Goal: Find specific page/section: Find specific page/section

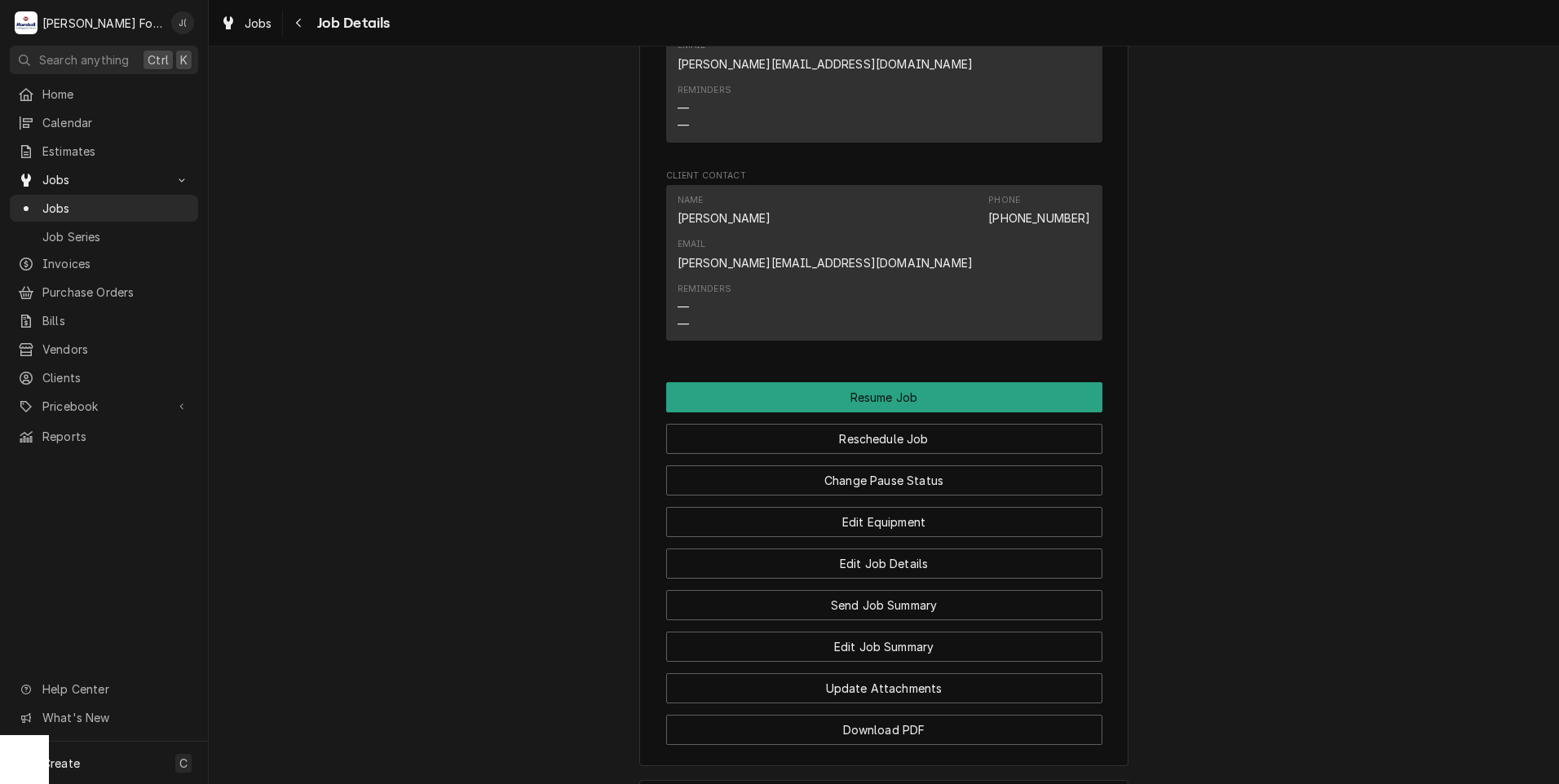
scroll to position [2585, 0]
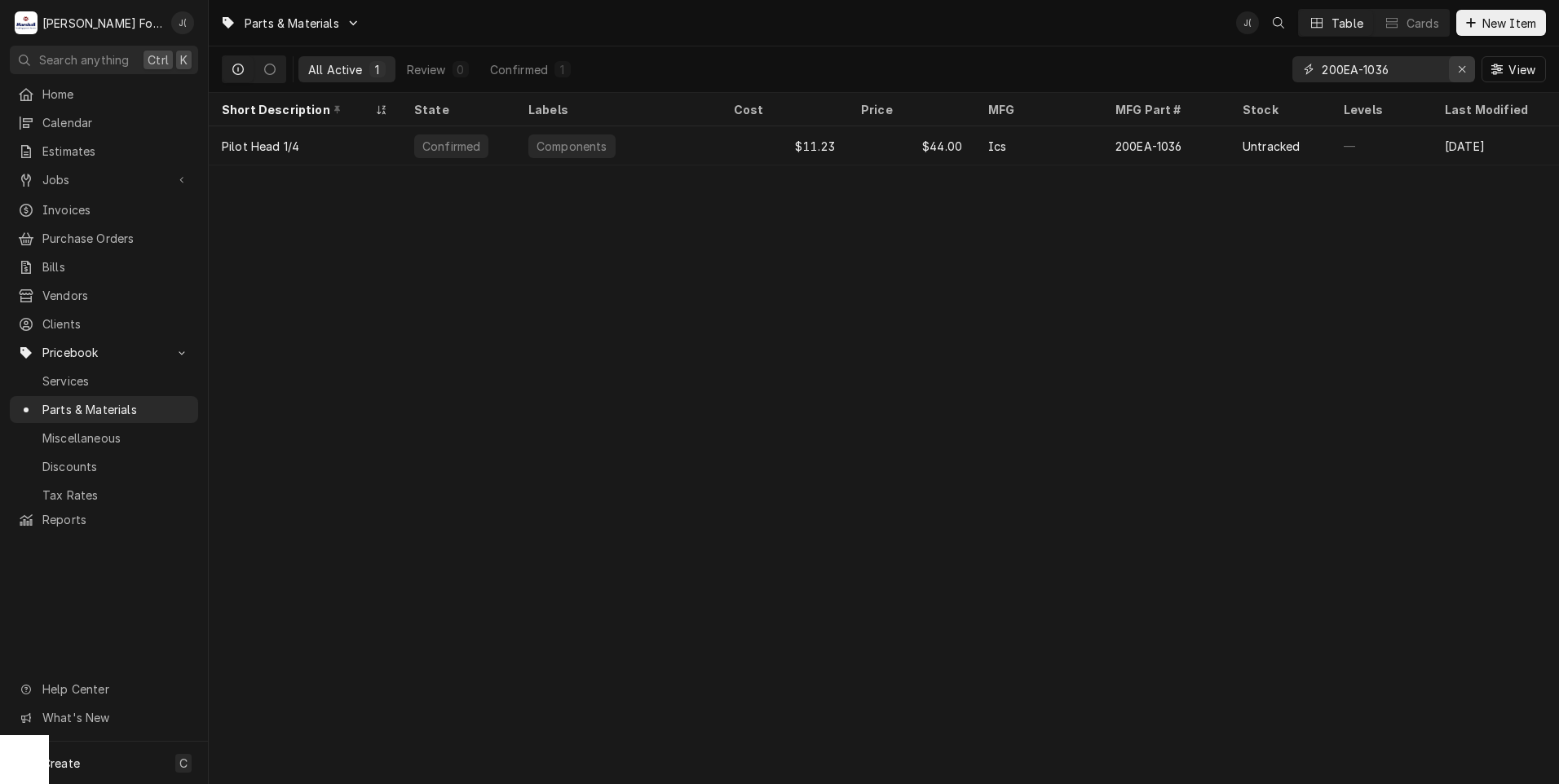
click at [1467, 72] on icon "Erase input" at bounding box center [1461, 69] width 9 height 11
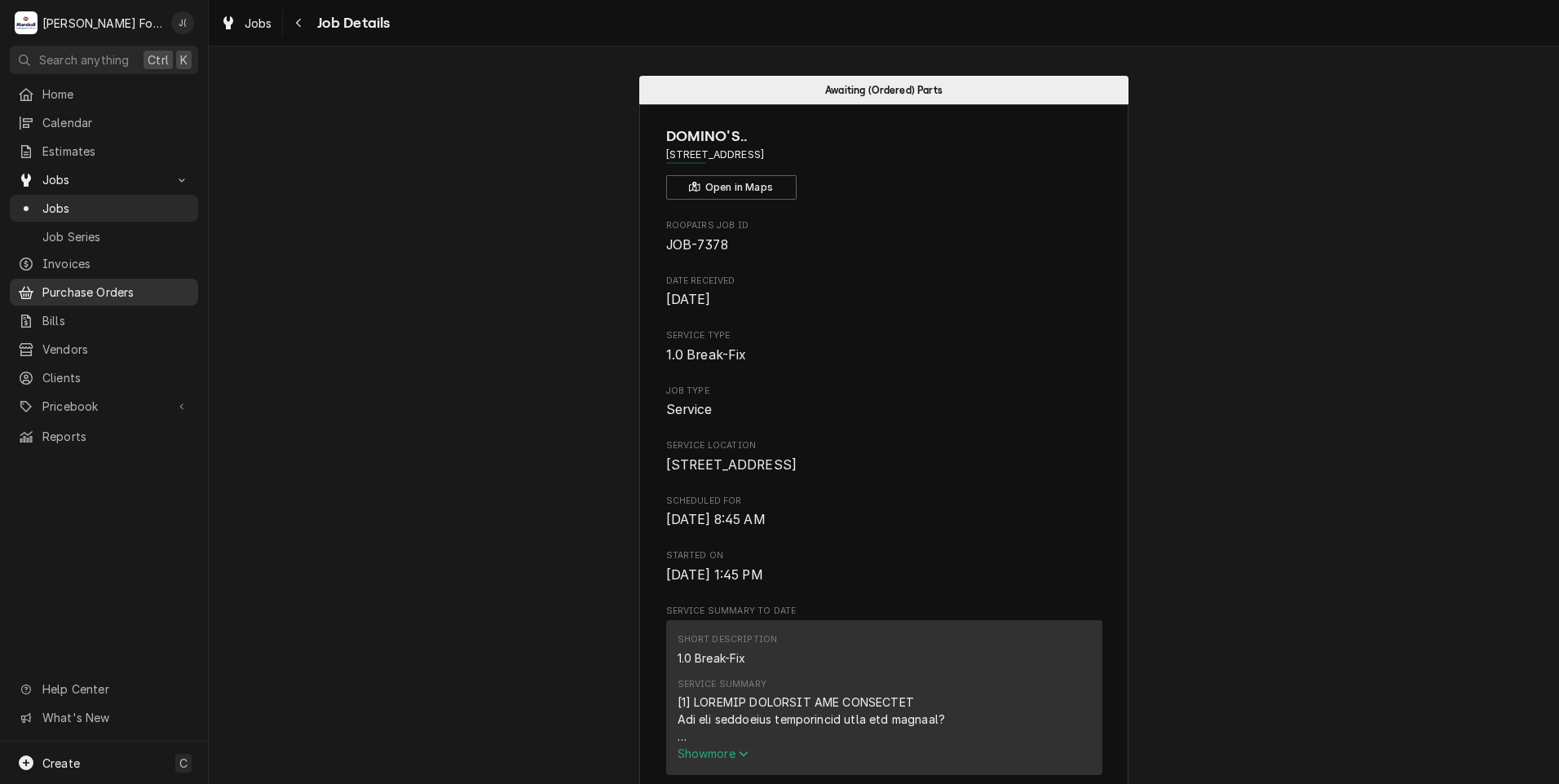
click at [99, 286] on span "Purchase Orders" at bounding box center [116, 292] width 147 height 17
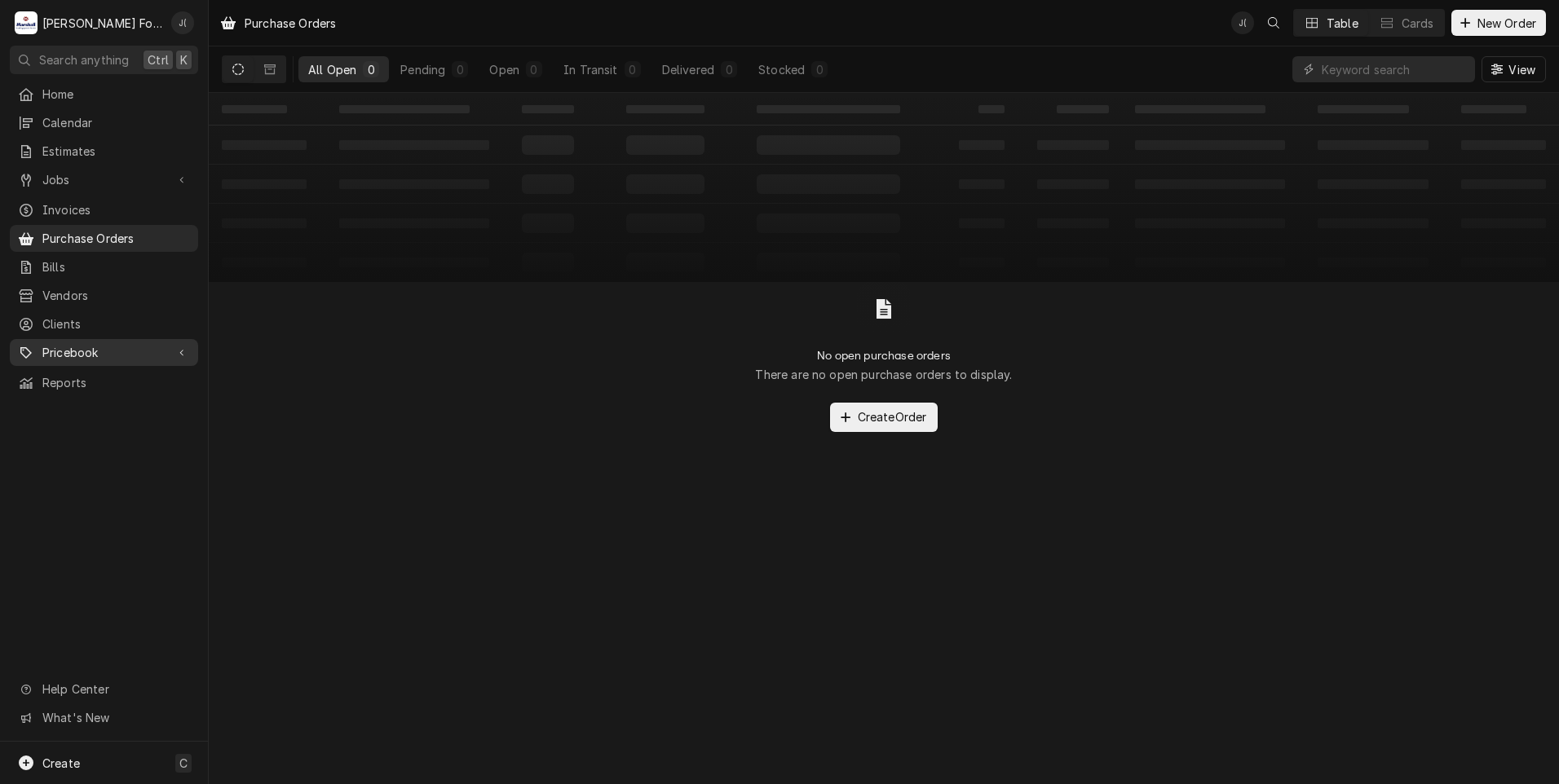
click at [98, 344] on span "Pricebook" at bounding box center [104, 352] width 123 height 17
click at [88, 400] on div "Parts & Materials" at bounding box center [104, 409] width 182 height 20
click at [1401, 61] on input "Dynamic Content Wrapper" at bounding box center [1394, 68] width 145 height 26
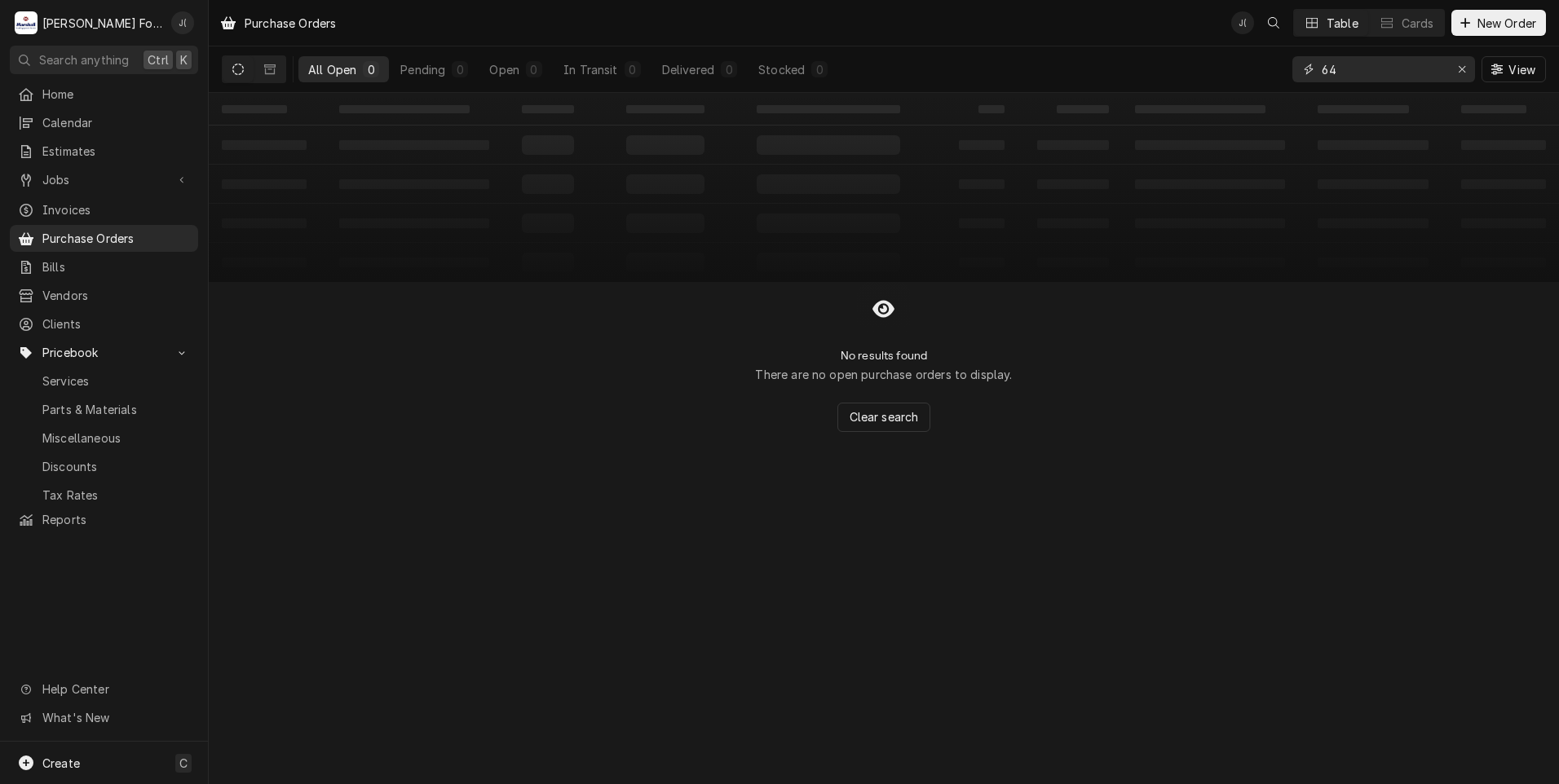
type input "6"
click at [272, 68] on icon "Dynamic Content Wrapper" at bounding box center [270, 69] width 11 height 11
click at [228, 68] on button "Dynamic Content Wrapper" at bounding box center [237, 68] width 31 height 26
drag, startPoint x: 1372, startPoint y: 72, endPoint x: 858, endPoint y: 55, distance: 514.3
click at [858, 55] on div "All Open 0 Pending 0 Open 0 In Transit 0 Delivered 0 Stocked 0 6415 View" at bounding box center [884, 69] width 1324 height 46
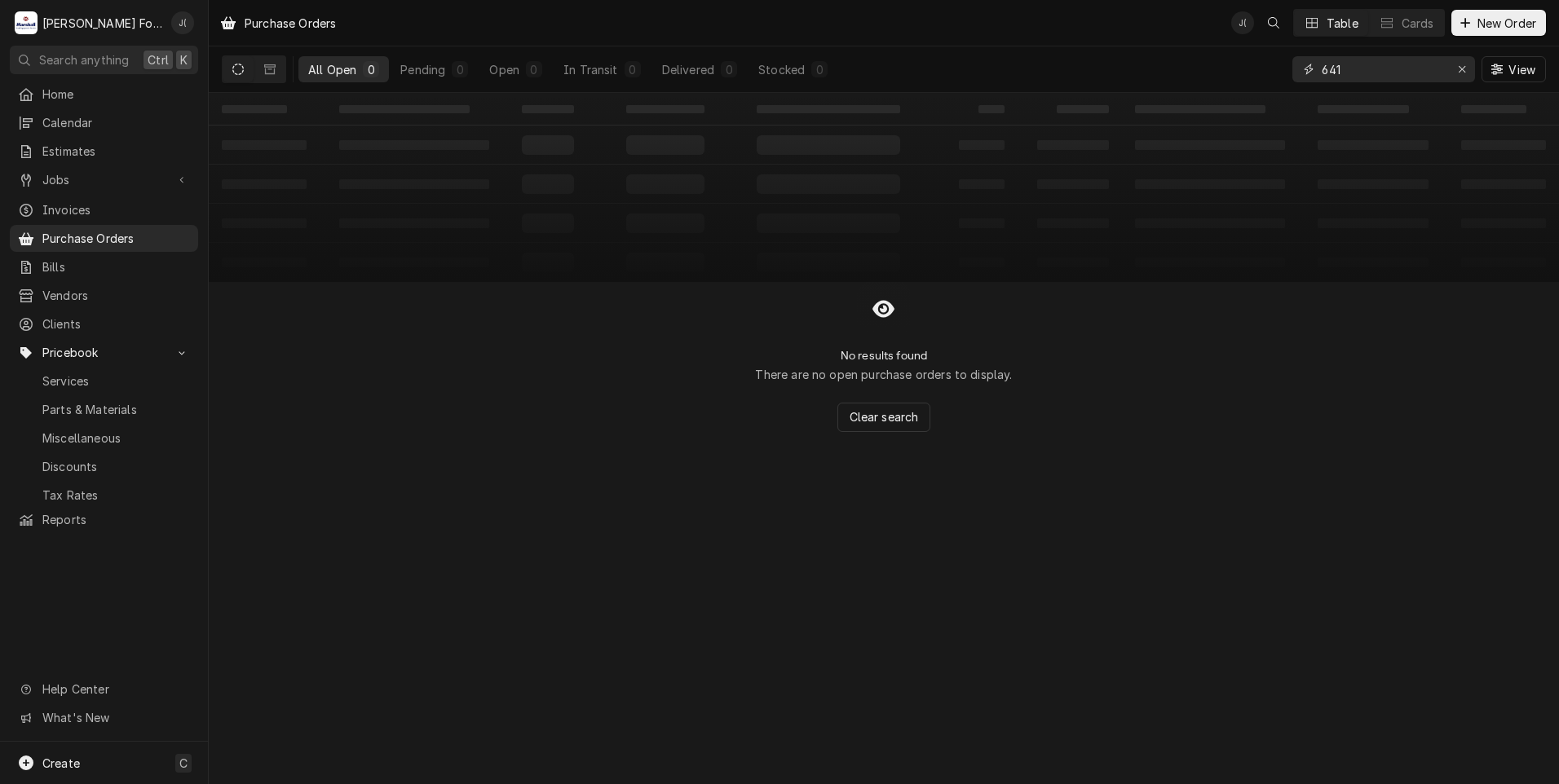
type input "6415"
click at [61, 171] on span "Jobs" at bounding box center [104, 179] width 123 height 17
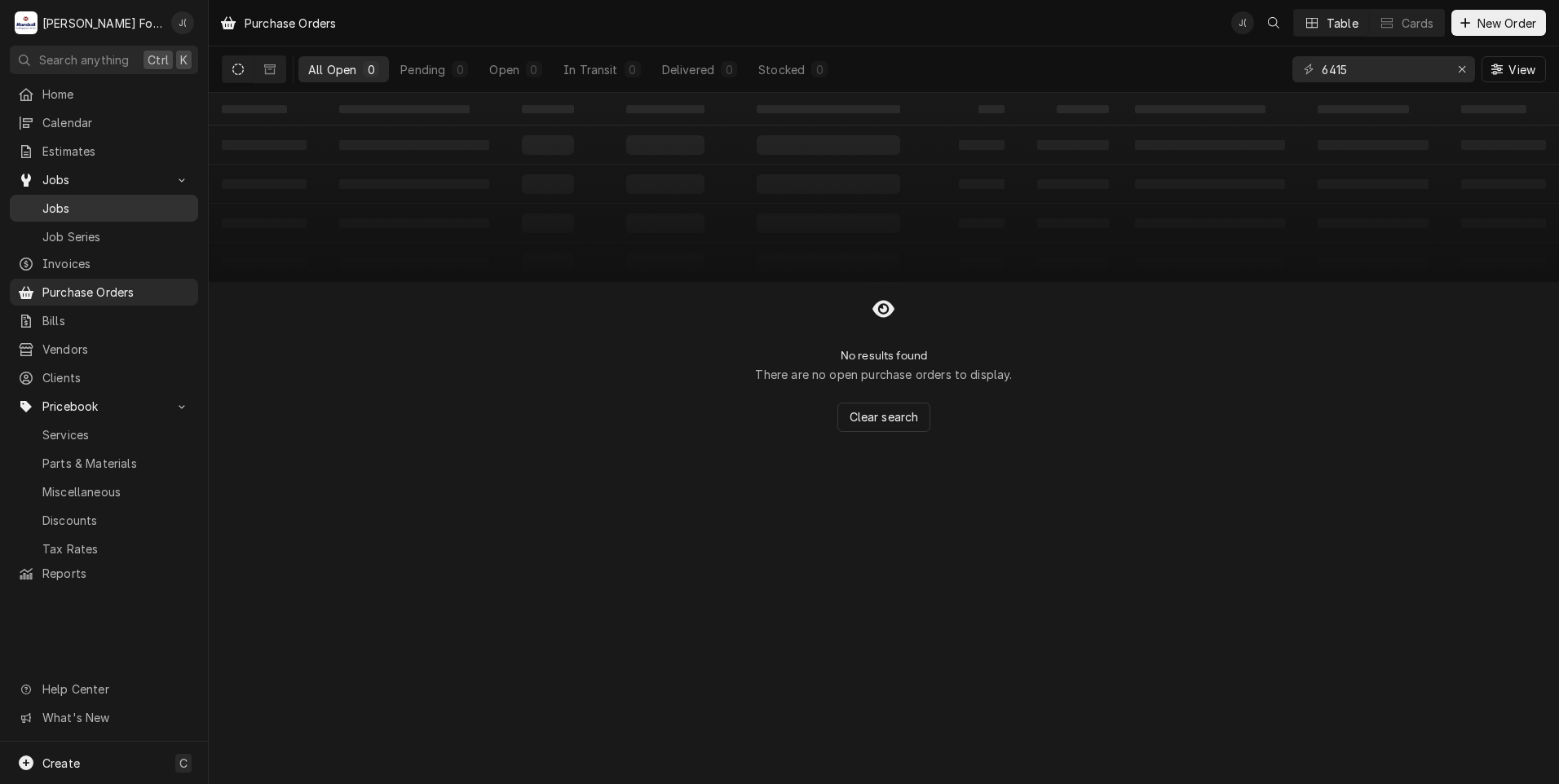
click at [78, 199] on span "Jobs" at bounding box center [116, 208] width 147 height 17
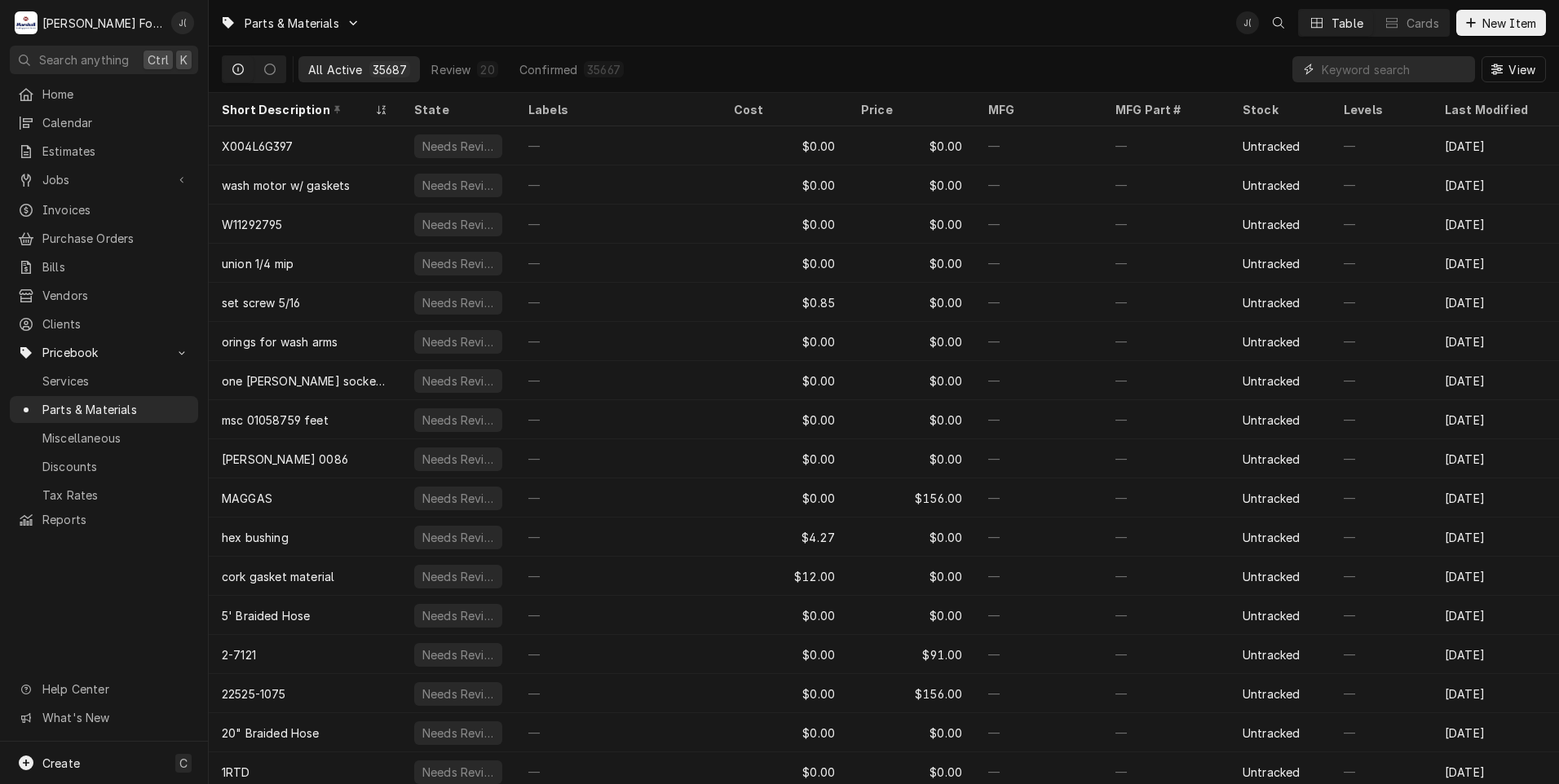
click at [1382, 69] on input "Dynamic Content Wrapper" at bounding box center [1394, 68] width 145 height 26
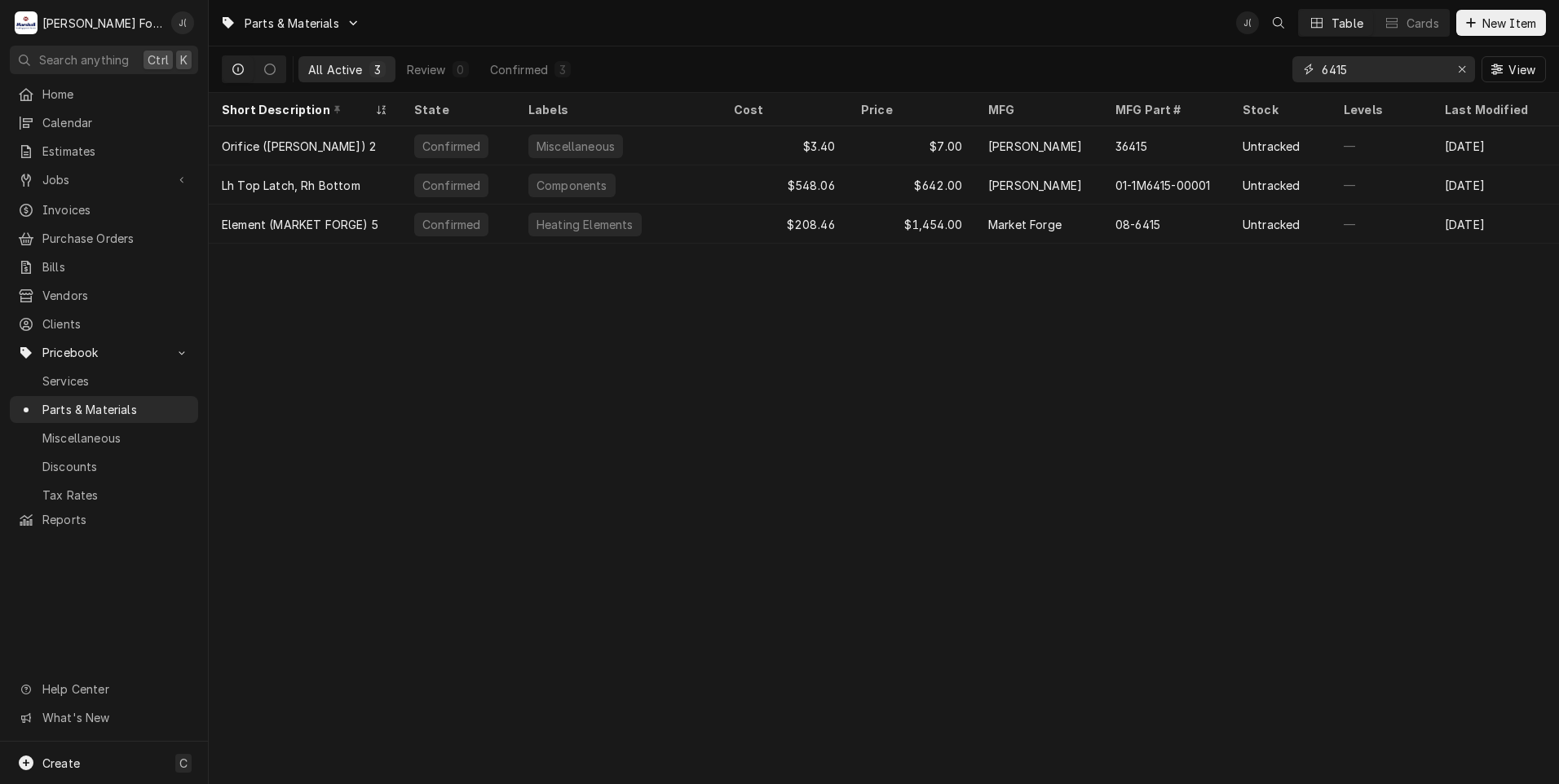
type input "6415"
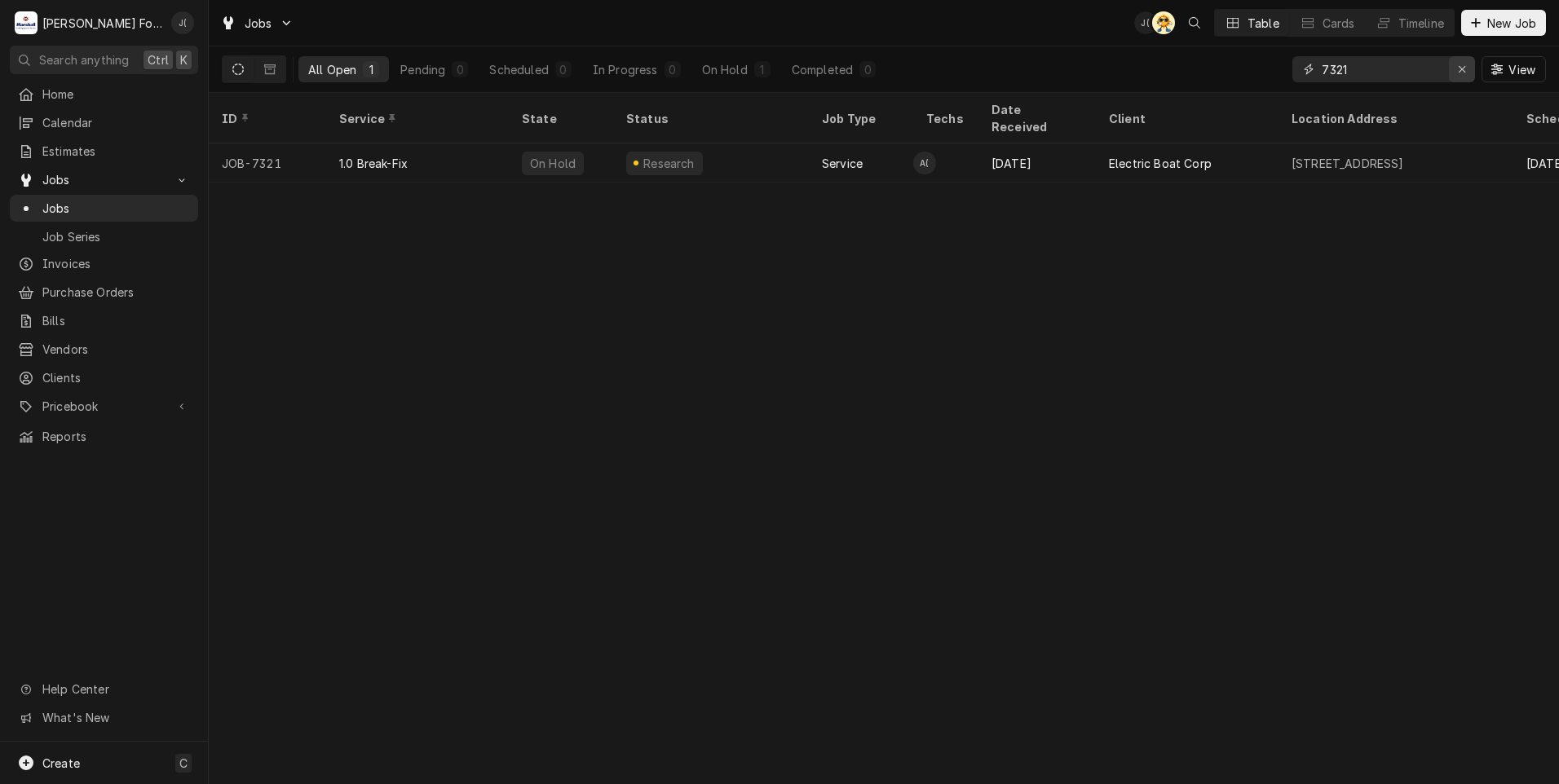
drag, startPoint x: 1462, startPoint y: 69, endPoint x: 1435, endPoint y: 75, distance: 27.7
click at [1459, 71] on icon "Erase input" at bounding box center [1461, 69] width 9 height 11
click at [1429, 73] on input "Dynamic Content Wrapper" at bounding box center [1398, 68] width 153 height 26
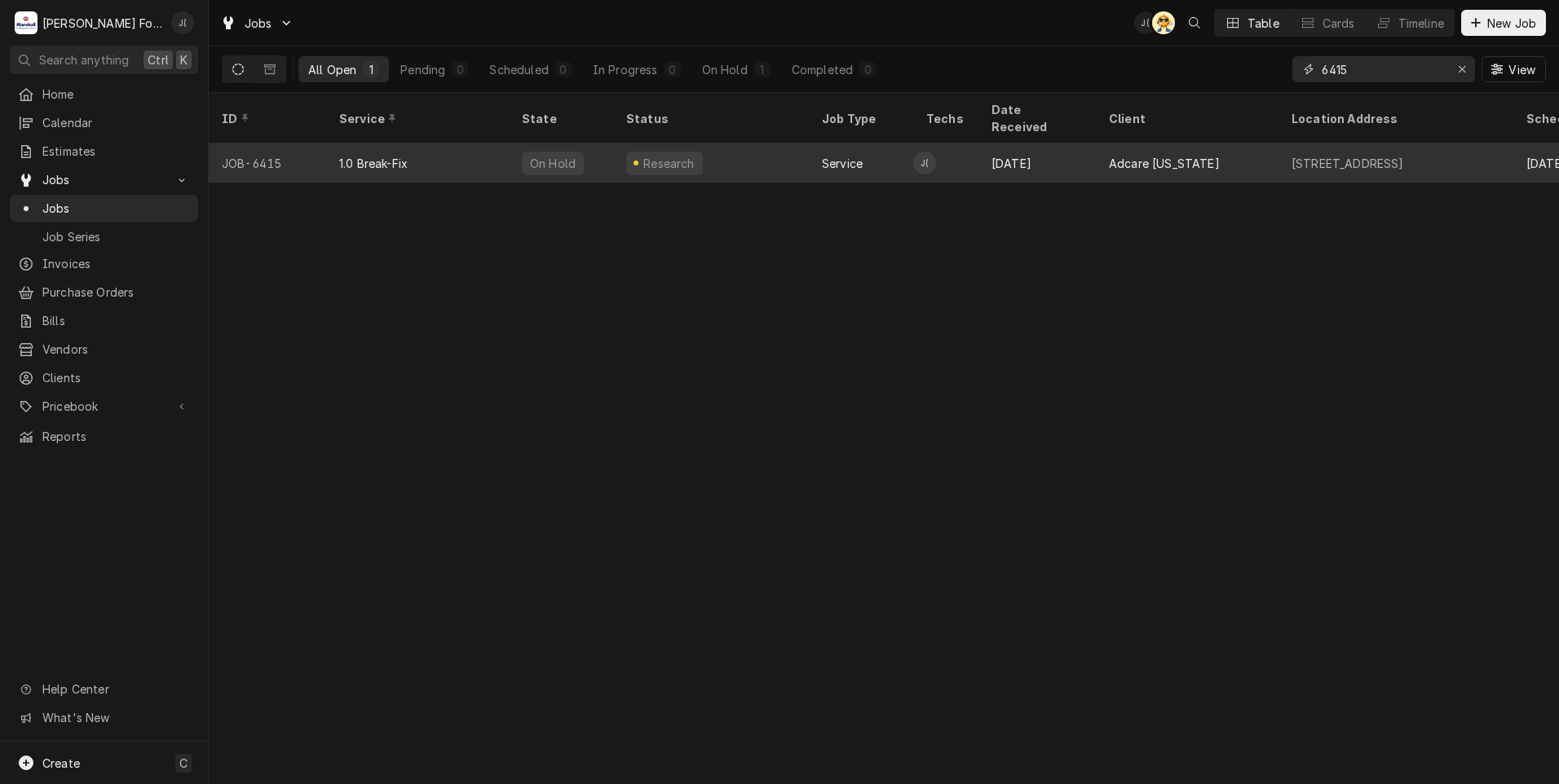
type input "6415"
click at [275, 151] on div "JOB-6415" at bounding box center [268, 162] width 118 height 39
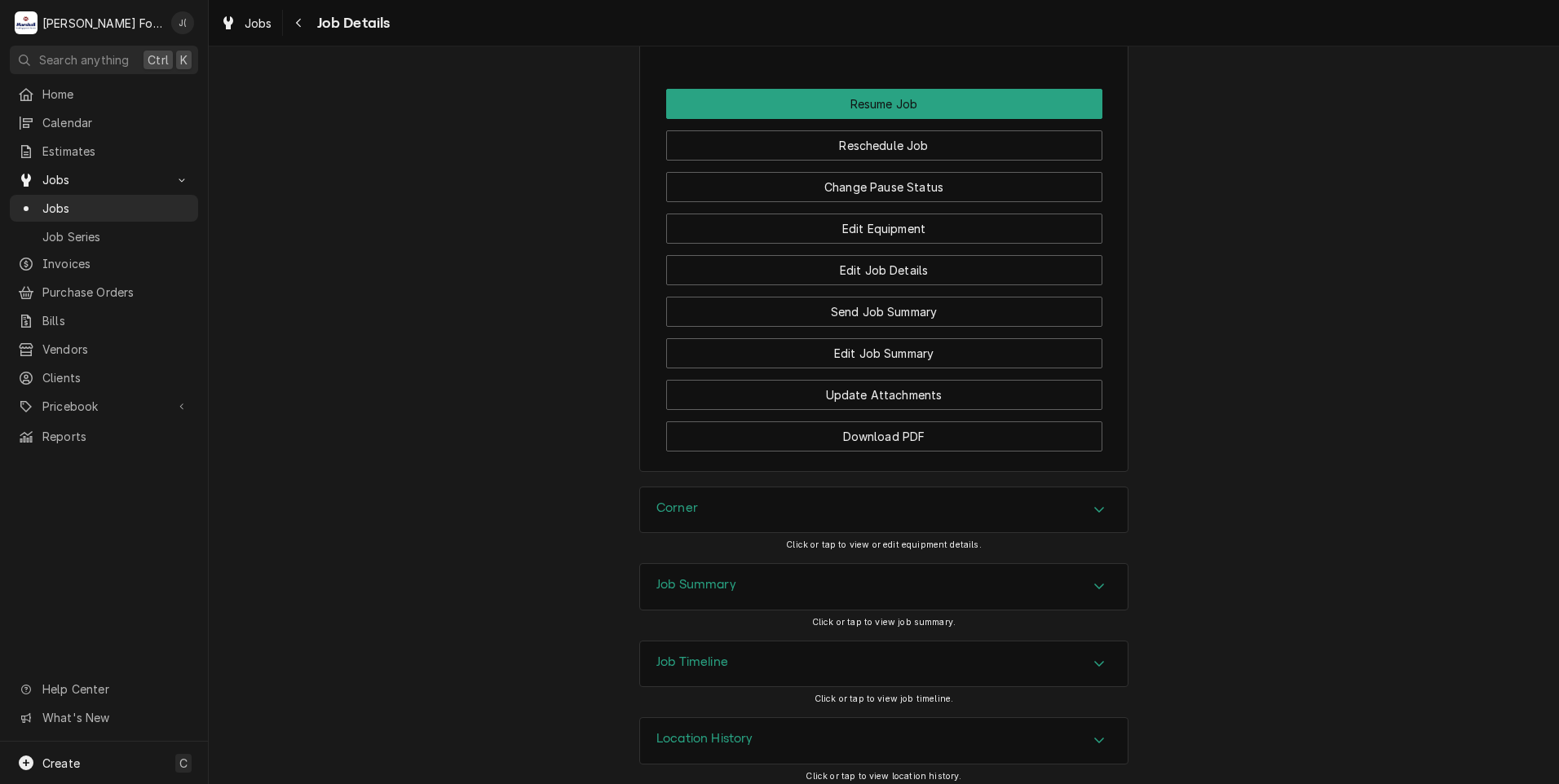
scroll to position [2316, 0]
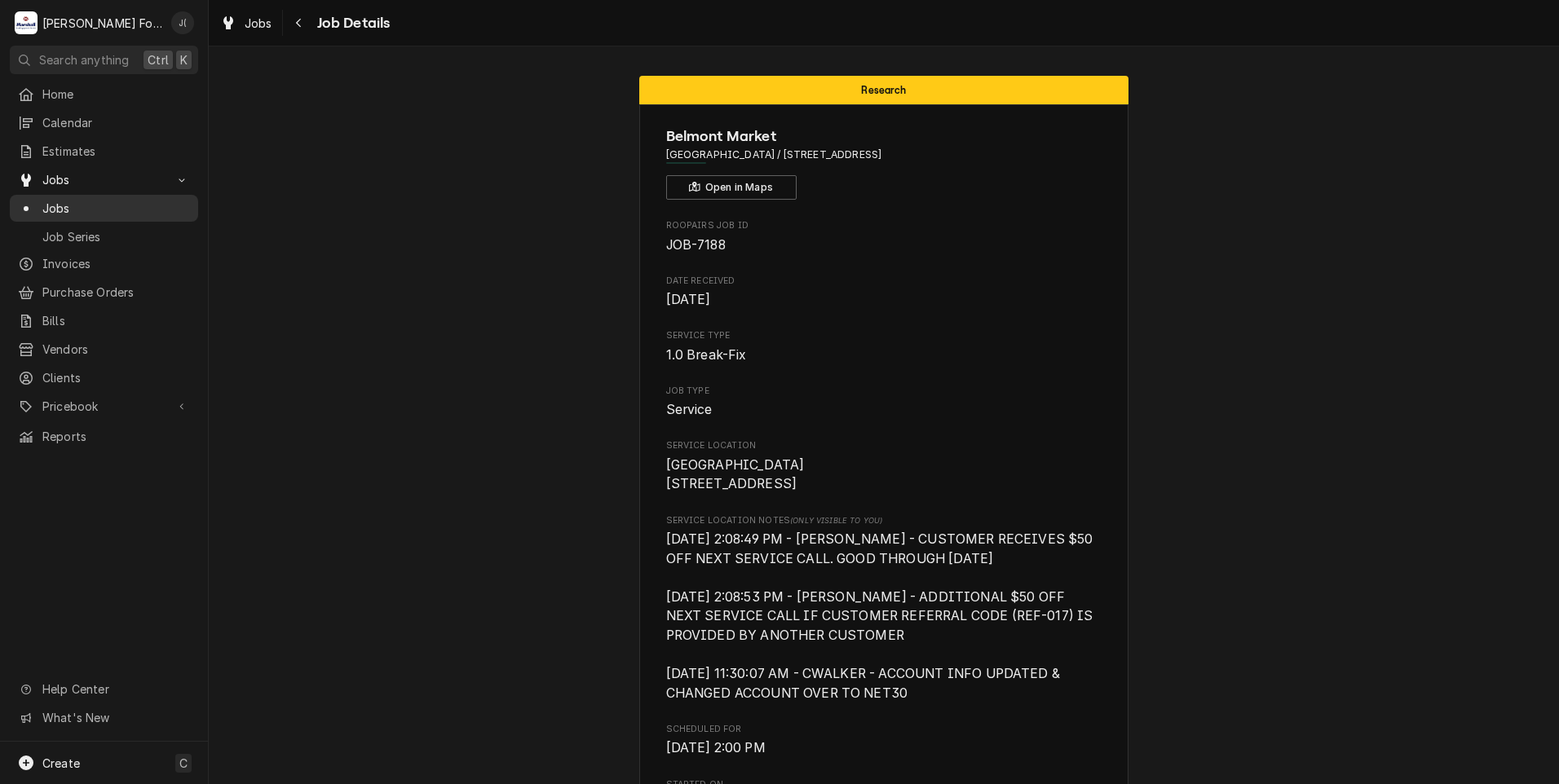
click at [70, 213] on link "Jobs" at bounding box center [103, 208] width 188 height 27
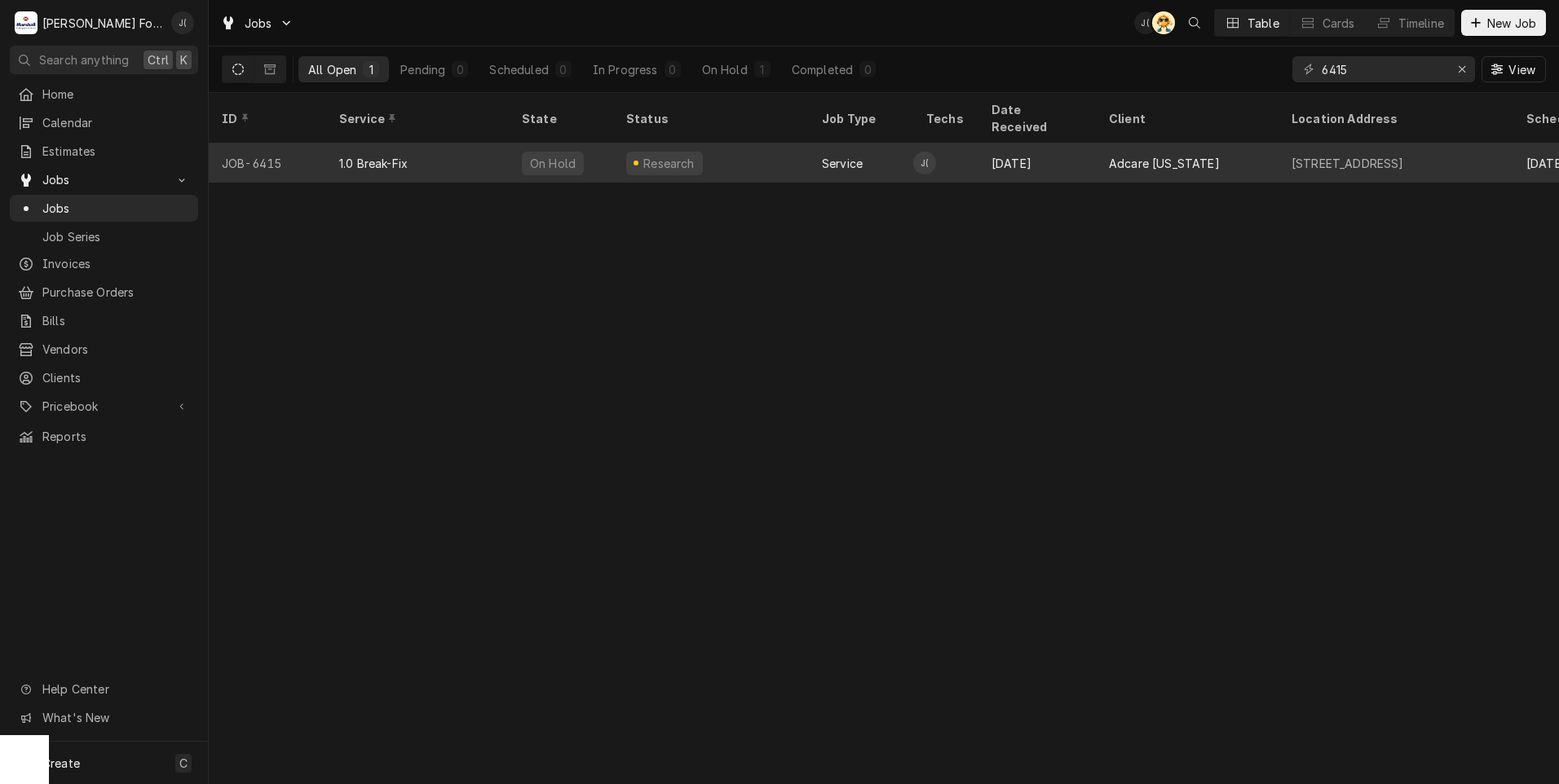
click at [476, 153] on div "1.0 Break-Fix" at bounding box center [417, 162] width 182 height 39
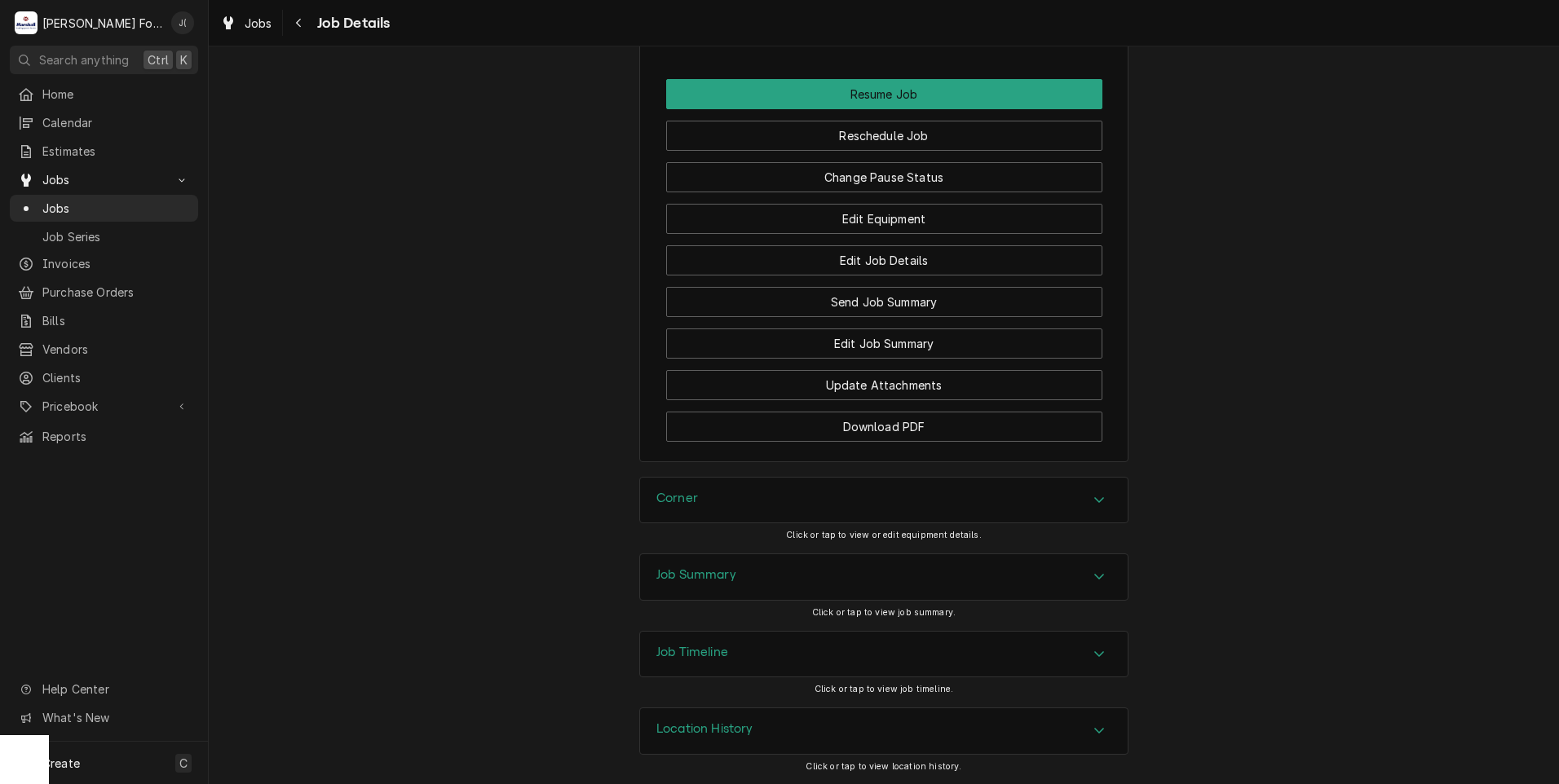
scroll to position [2316, 0]
click at [718, 576] on h3 "Job Summary" at bounding box center [696, 575] width 80 height 15
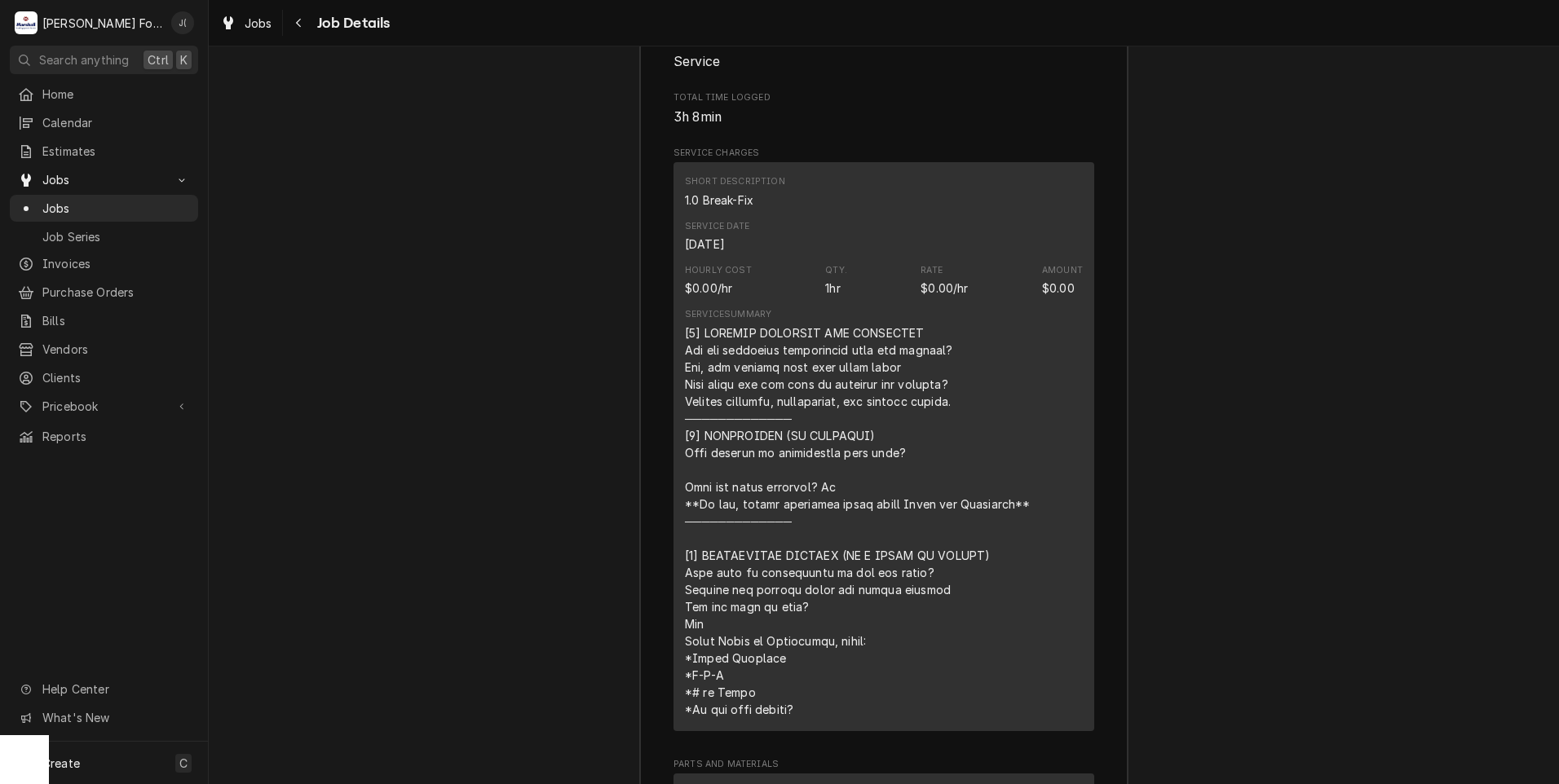
scroll to position [2560, 0]
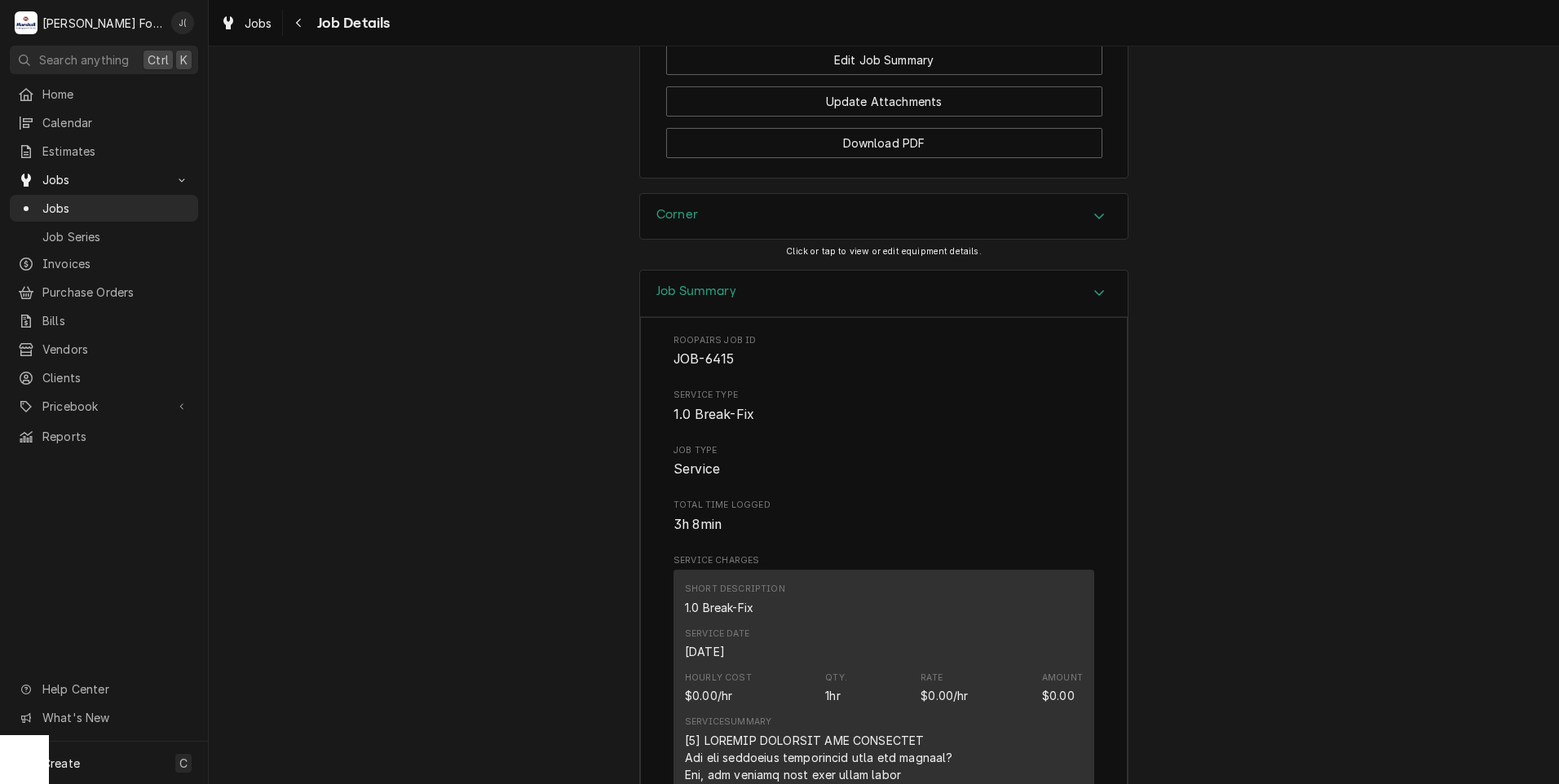
click at [811, 239] on div "Corner" at bounding box center [884, 216] width 488 height 46
